Goal: Task Accomplishment & Management: Manage account settings

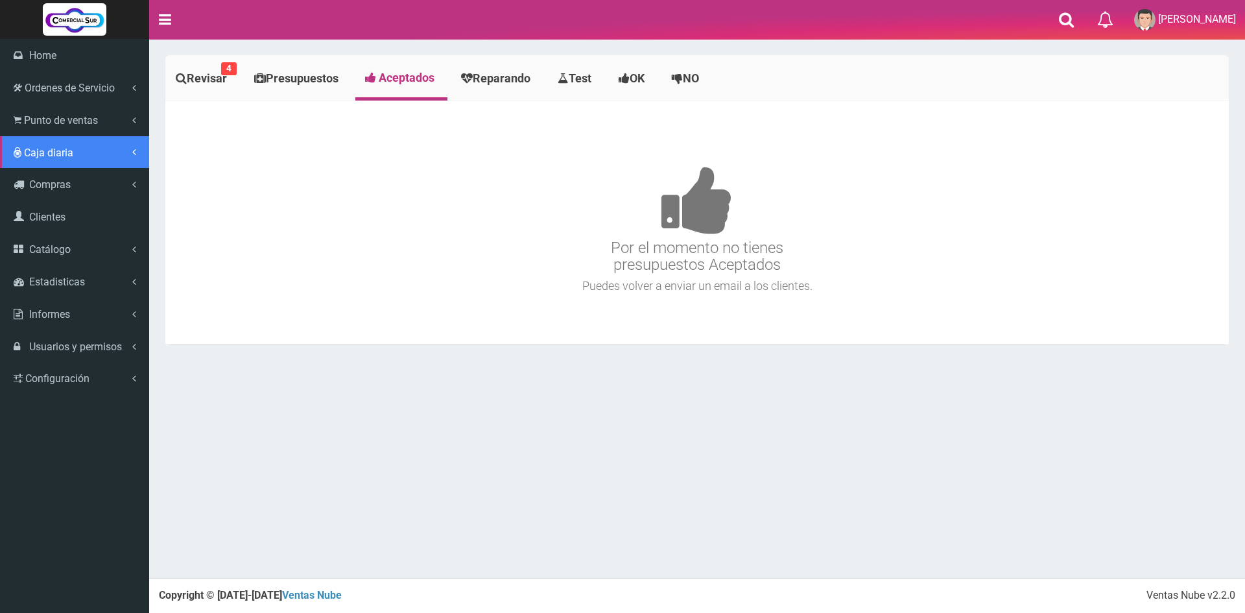
click at [62, 153] on span "Caja diaria" at bounding box center [48, 153] width 49 height 12
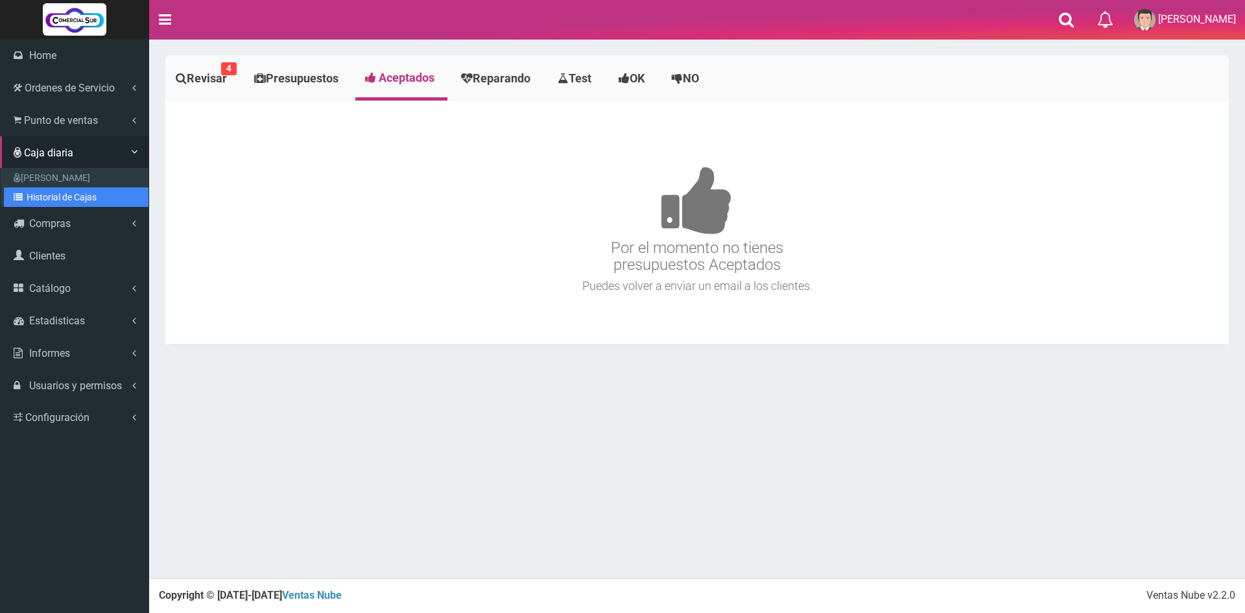
click at [73, 204] on link "Historial de Cajas" at bounding box center [76, 196] width 145 height 19
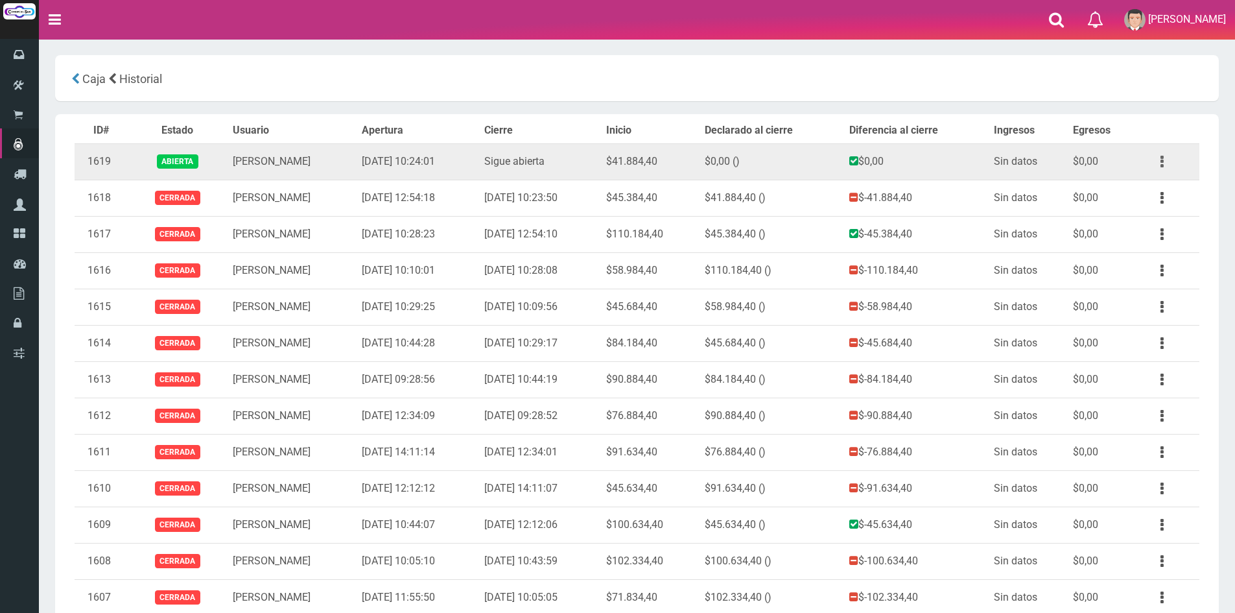
click at [1164, 162] on button "button" at bounding box center [1162, 161] width 29 height 23
click at [1137, 182] on link "Ver" at bounding box center [1125, 193] width 102 height 29
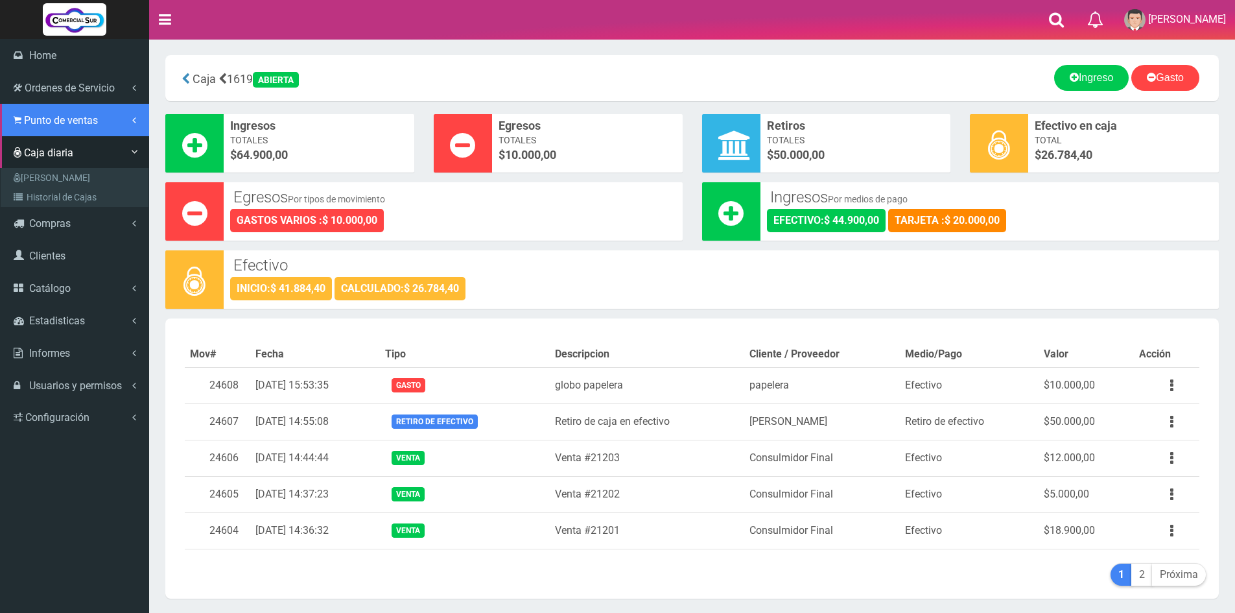
click at [24, 104] on link "Punto de ventas" at bounding box center [74, 120] width 149 height 32
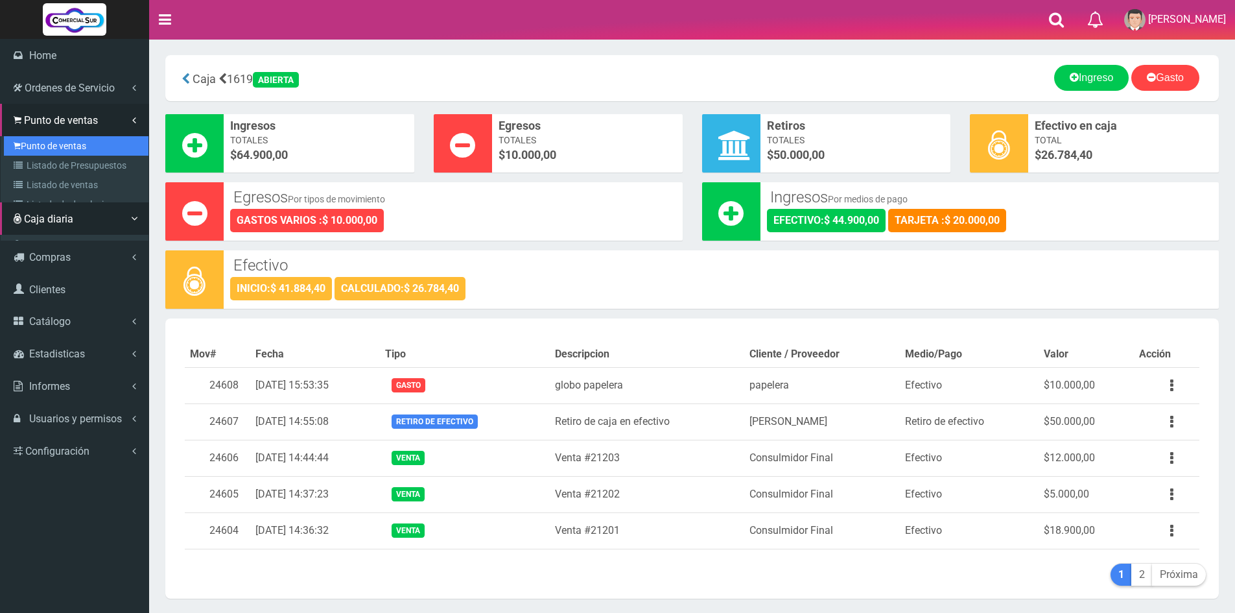
click at [56, 138] on link "Punto de ventas" at bounding box center [76, 145] width 145 height 19
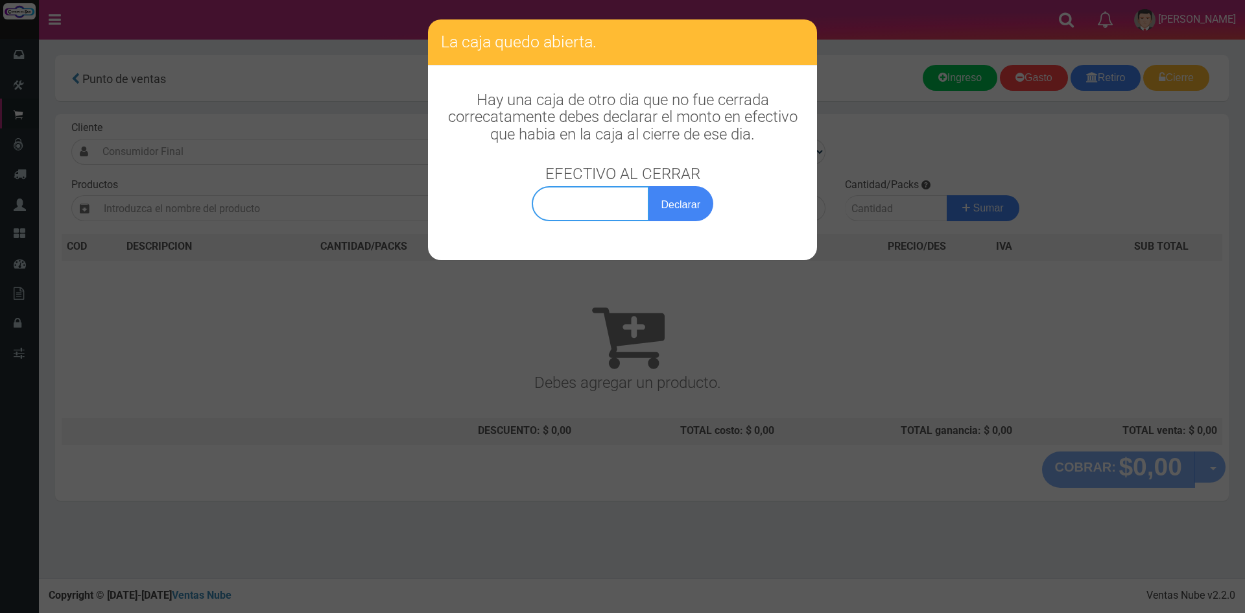
click at [633, 213] on input "text" at bounding box center [590, 203] width 117 height 35
type input "26.784,40"
click at [687, 206] on button "Declarar" at bounding box center [680, 203] width 65 height 35
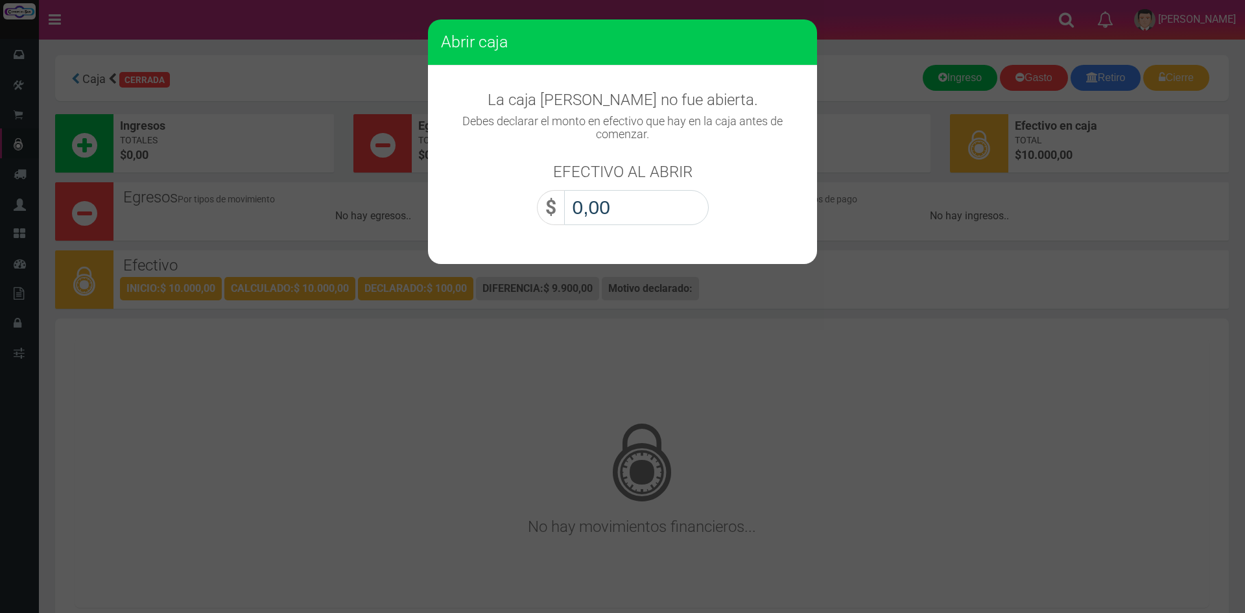
click at [687, 206] on input "0,00" at bounding box center [636, 207] width 145 height 35
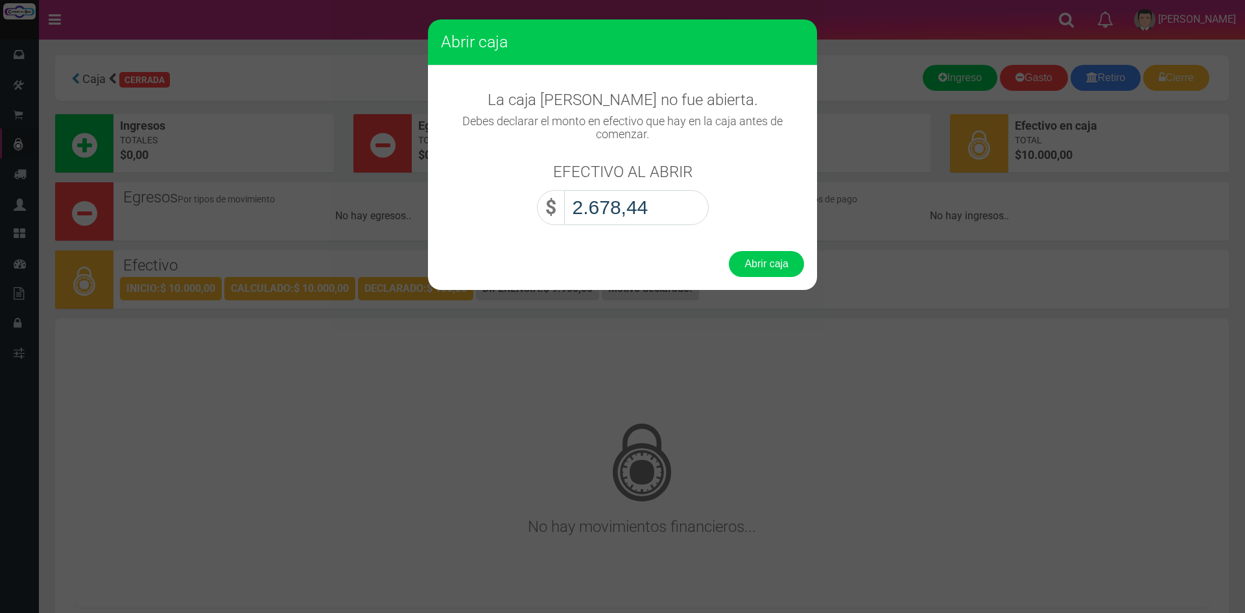
type input "26.784,40"
click at [761, 255] on button "Abrir caja" at bounding box center [766, 264] width 75 height 26
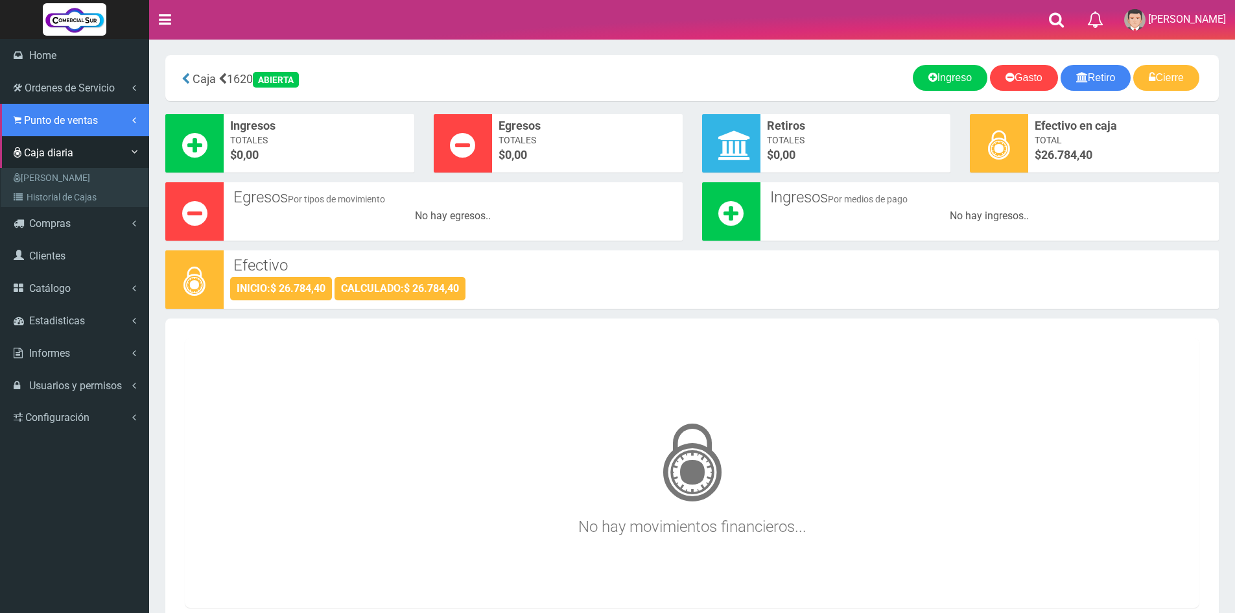
click at [27, 121] on span "Punto de ventas" at bounding box center [61, 120] width 74 height 12
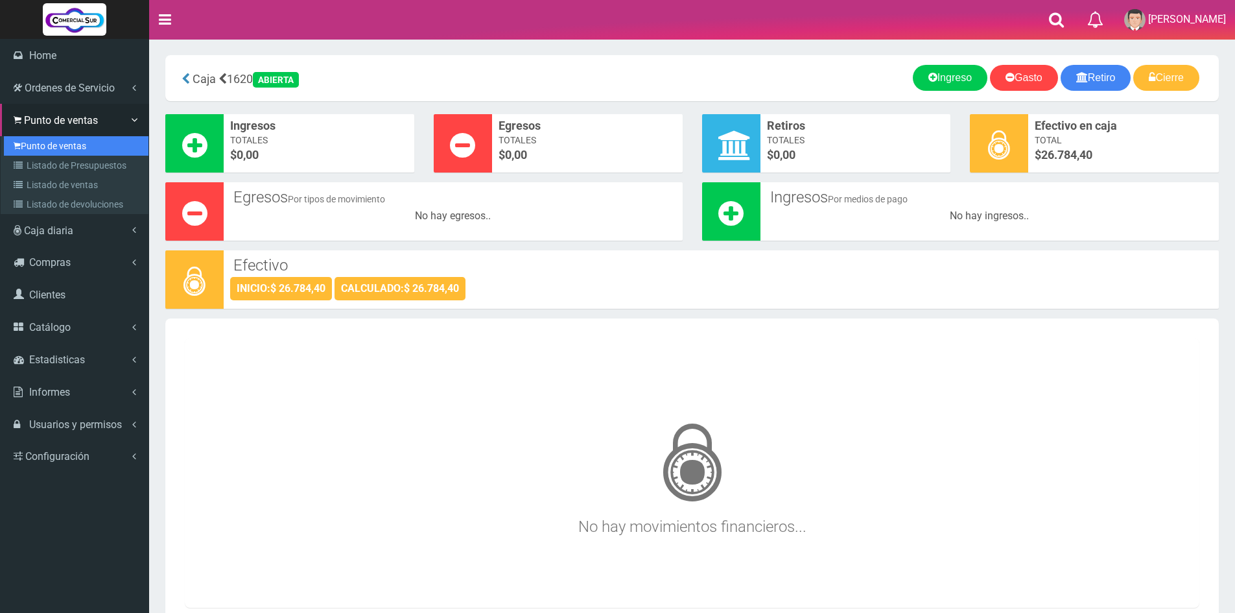
click at [68, 145] on link "Punto de ventas" at bounding box center [76, 145] width 145 height 19
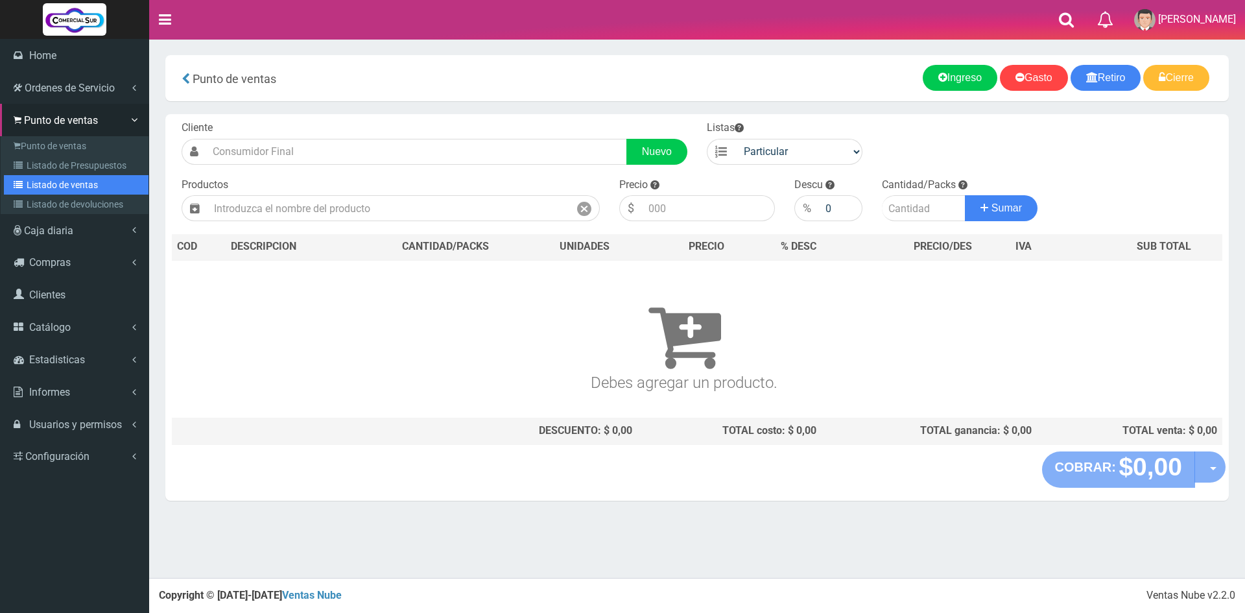
click at [79, 181] on link "Listado de ventas" at bounding box center [76, 184] width 145 height 19
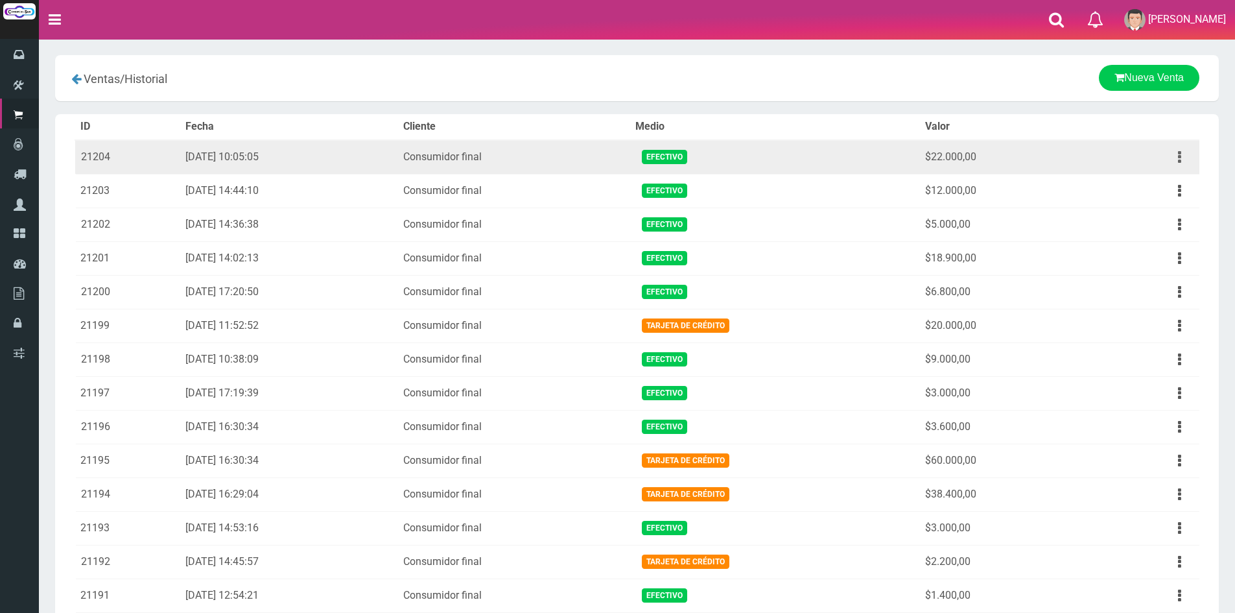
click at [1179, 154] on icon "button" at bounding box center [1179, 157] width 3 height 23
click at [1162, 189] on link "Ver" at bounding box center [1142, 188] width 102 height 29
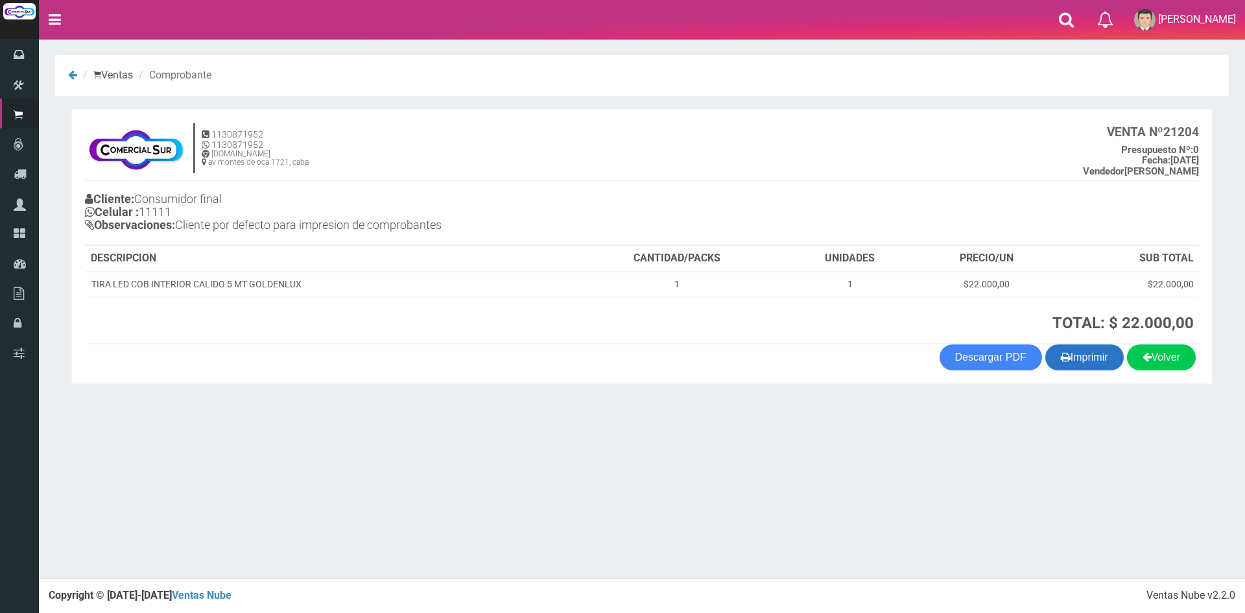
click at [1074, 360] on button "Imprimir" at bounding box center [1084, 357] width 78 height 26
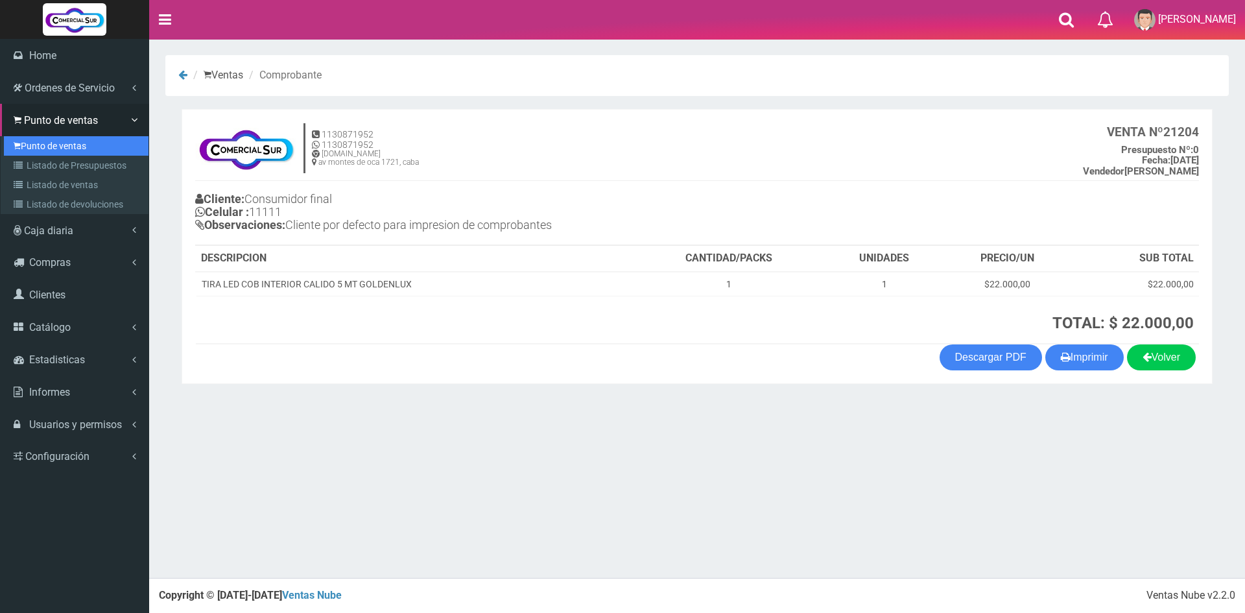
click at [58, 139] on link "Punto de ventas" at bounding box center [76, 145] width 145 height 19
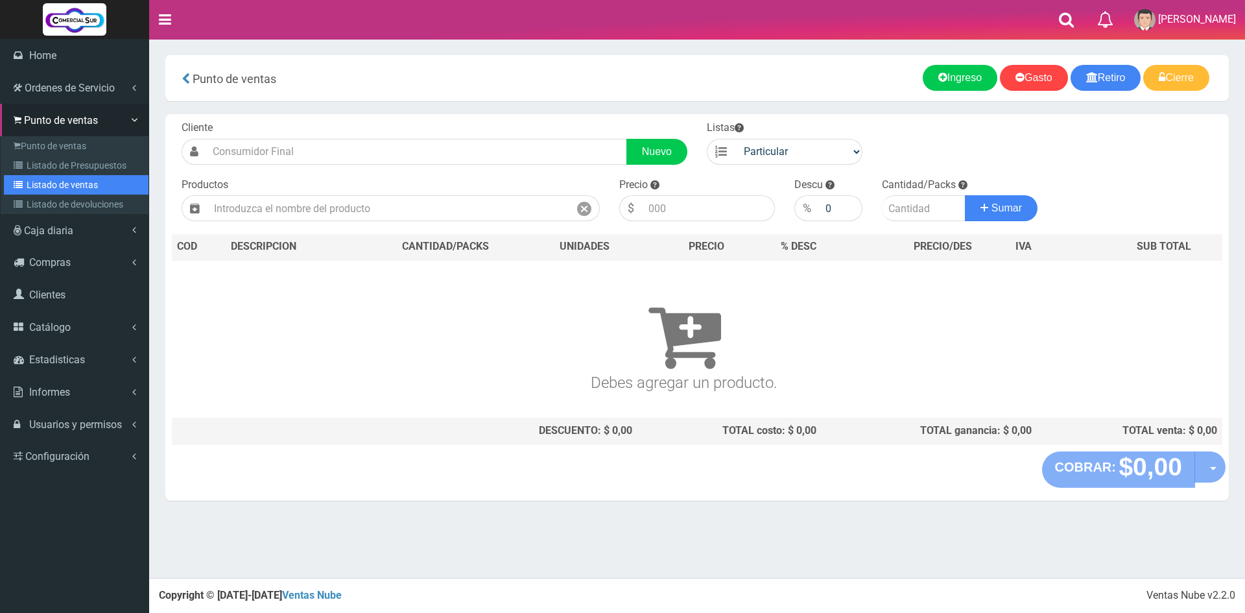
click at [45, 180] on link "Listado de ventas" at bounding box center [76, 184] width 145 height 19
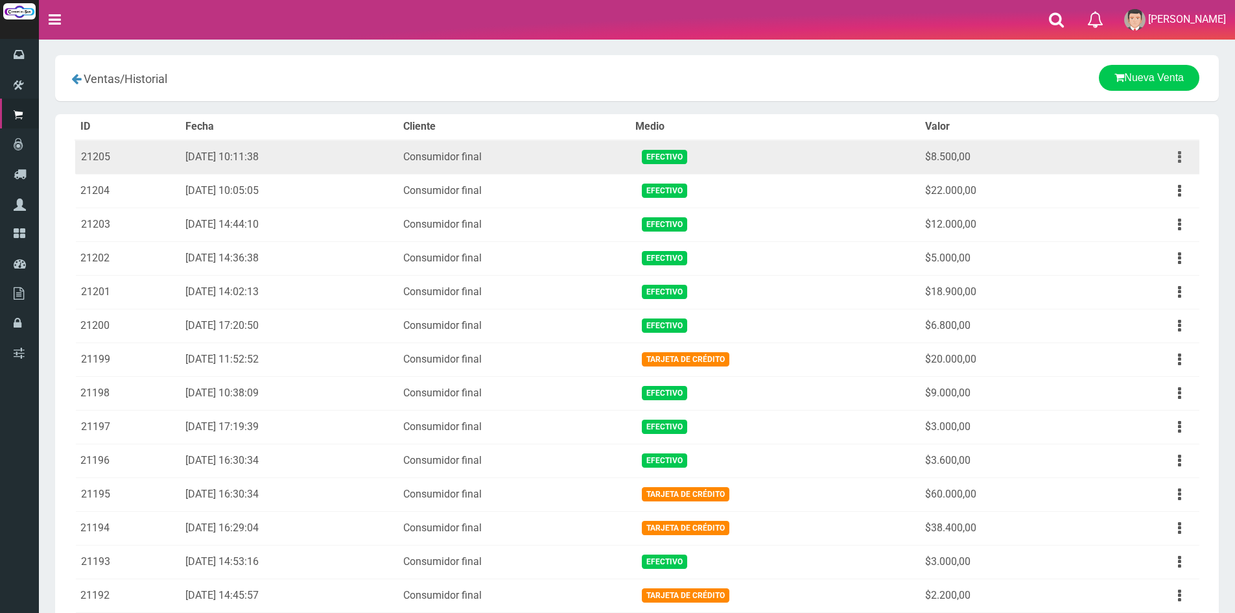
click at [1176, 155] on button "button" at bounding box center [1179, 157] width 29 height 23
click at [1145, 184] on link "Ver" at bounding box center [1142, 188] width 102 height 29
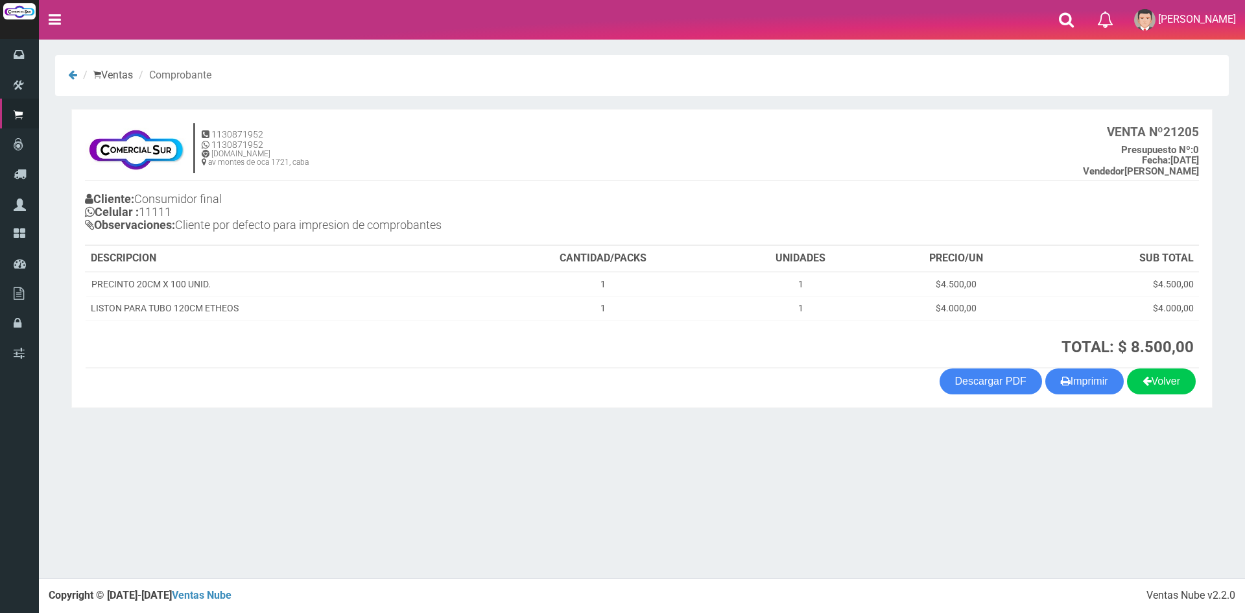
click at [1098, 398] on section "1130871952 1130871952 [DOMAIN_NAME] av [PERSON_NAME] 1721, caba VENTA Nº 21205 …" at bounding box center [641, 258] width 1141 height 299
click at [1095, 388] on button "Imprimir" at bounding box center [1084, 381] width 78 height 26
click at [126, 551] on div "× Titulo del Msj texto Mas Texto Cancelar Aceptar Ventas Comprobante" at bounding box center [642, 289] width 1206 height 578
